Goal: Task Accomplishment & Management: Manage account settings

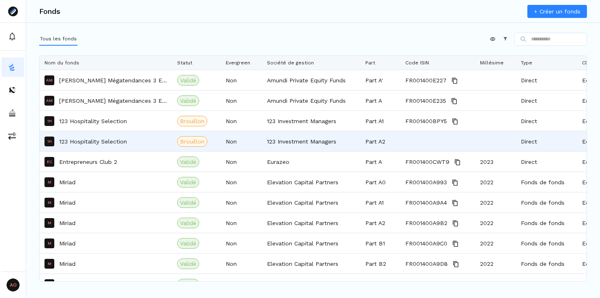
drag, startPoint x: 215, startPoint y: 145, endPoint x: 113, endPoint y: 141, distance: 102.5
click at [176, 144] on div "Brouillon" at bounding box center [196, 141] width 49 height 20
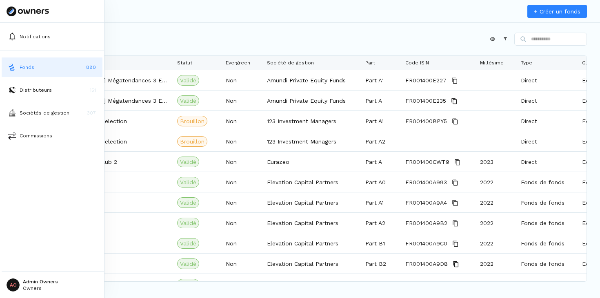
click at [9, 288] on html "Notifications Fonds 880 Distributeurs 151 Sociétés de gestion 307 Commissions A…" at bounding box center [300, 149] width 600 height 298
click at [48, 263] on p "Déconnexion" at bounding box center [40, 261] width 35 height 9
